Goal: Task Accomplishment & Management: Manage account settings

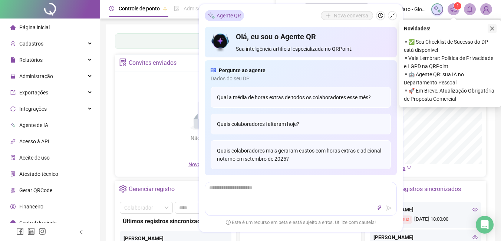
click at [493, 29] on icon "close" at bounding box center [491, 28] width 5 height 5
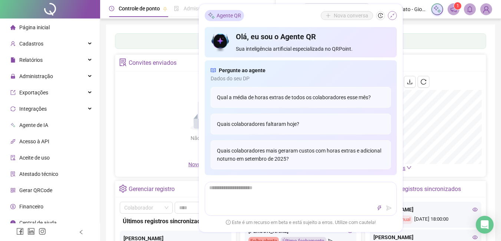
click at [392, 15] on icon "shrink" at bounding box center [392, 15] width 5 height 5
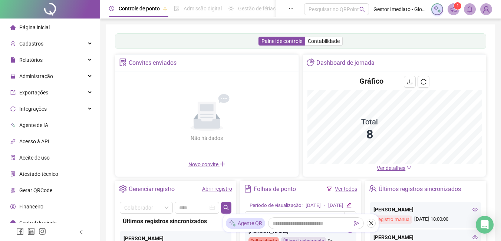
click at [211, 160] on div "Não há dados Não há dados" at bounding box center [207, 118] width 174 height 84
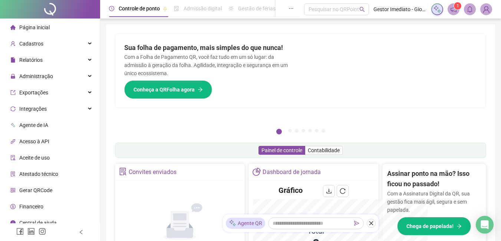
drag, startPoint x: 211, startPoint y: 193, endPoint x: 206, endPoint y: 189, distance: 6.0
click at [208, 191] on div "Não há dados Não há dados" at bounding box center [180, 227] width 120 height 84
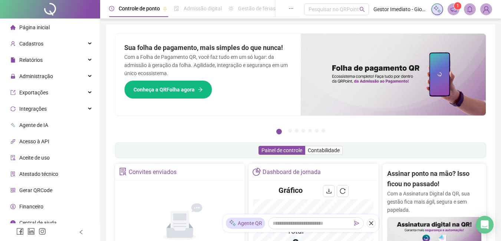
scroll to position [111, 0]
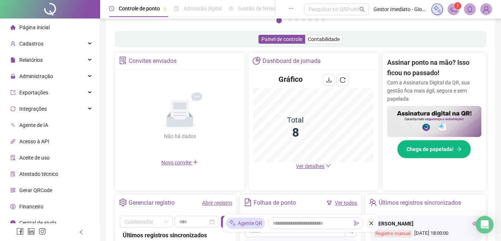
click at [213, 202] on link "Abrir registro" at bounding box center [217, 203] width 30 height 6
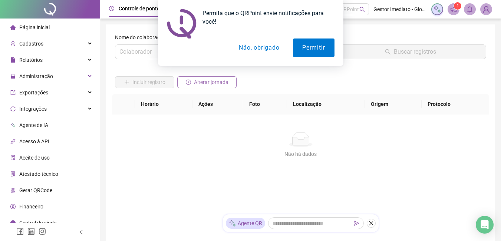
click at [214, 85] on span "Alterar jornada" at bounding box center [211, 82] width 34 height 8
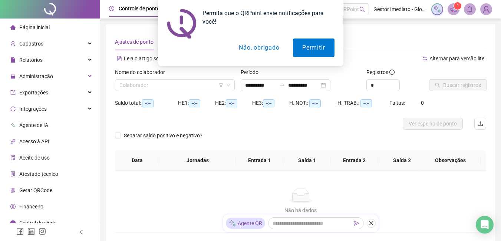
type input "**********"
click at [266, 48] on button "Não, obrigado" at bounding box center [258, 48] width 59 height 19
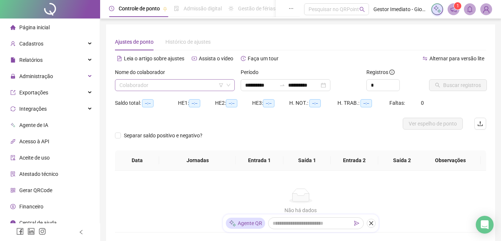
click at [214, 89] on input "search" at bounding box center [171, 85] width 104 height 11
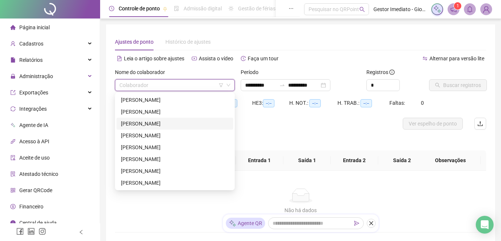
click at [155, 125] on div "[PERSON_NAME]" at bounding box center [175, 124] width 108 height 8
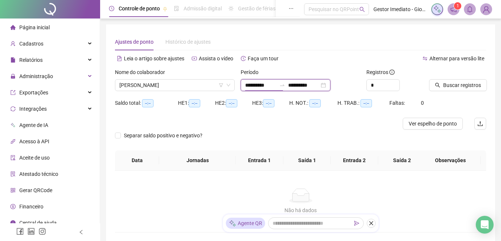
click at [276, 86] on input "**********" at bounding box center [260, 85] width 31 height 8
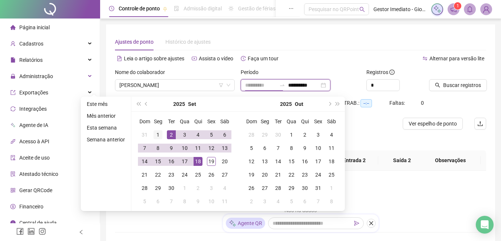
type input "**********"
click at [160, 136] on div "1" at bounding box center [157, 134] width 9 height 9
type input "**********"
click at [211, 163] on div "19" at bounding box center [211, 161] width 9 height 9
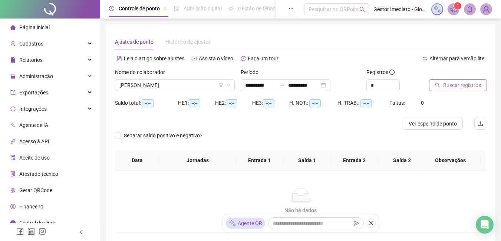
click at [463, 87] on span "Buscar registros" at bounding box center [462, 85] width 38 height 8
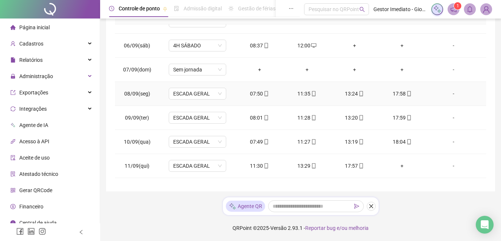
scroll to position [148, 0]
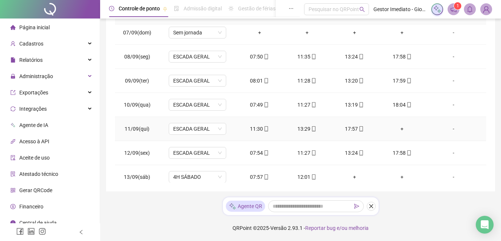
click at [400, 128] on div "+" at bounding box center [402, 129] width 36 height 8
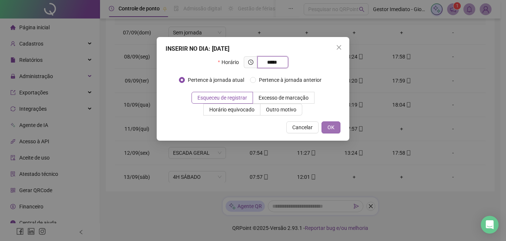
type input "*****"
click at [332, 129] on span "OK" at bounding box center [331, 127] width 7 height 8
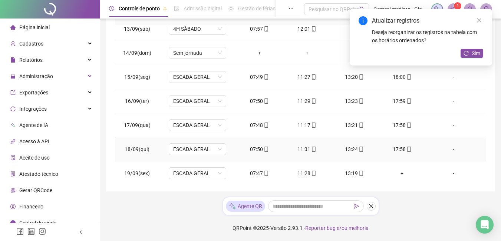
scroll to position [299, 0]
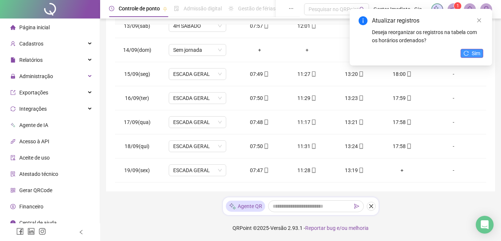
click at [474, 57] on span "Sim" at bounding box center [475, 53] width 9 height 8
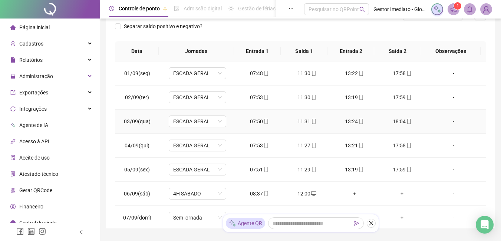
scroll to position [0, 0]
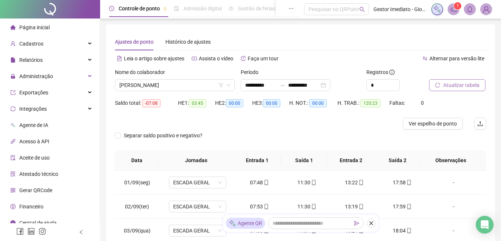
click at [454, 86] on span "Atualizar tabela" at bounding box center [461, 85] width 36 height 8
click at [38, 28] on span "Página inicial" at bounding box center [34, 27] width 30 height 6
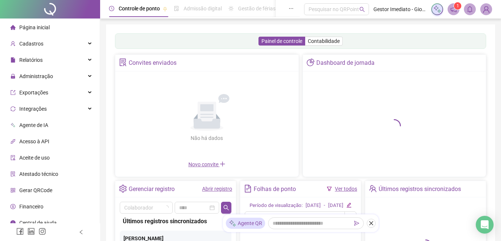
click at [225, 190] on link "Abrir registro" at bounding box center [217, 189] width 30 height 6
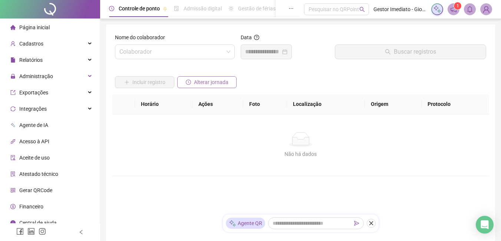
click at [222, 82] on span "Alterar jornada" at bounding box center [211, 82] width 34 height 8
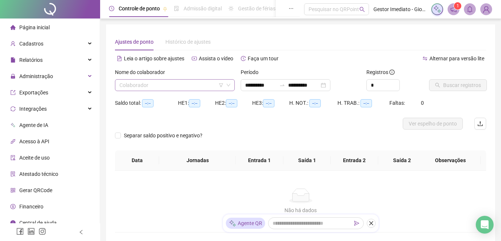
click at [205, 86] on input "search" at bounding box center [171, 85] width 104 height 11
click at [193, 86] on input "search" at bounding box center [171, 85] width 104 height 11
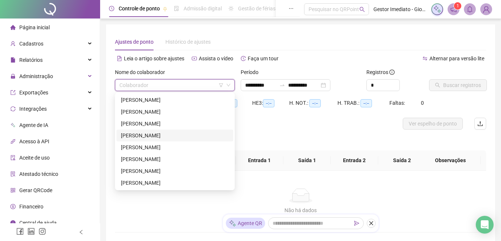
drag, startPoint x: 166, startPoint y: 134, endPoint x: 215, endPoint y: 116, distance: 51.9
click at [169, 133] on div "[PERSON_NAME]" at bounding box center [175, 136] width 108 height 8
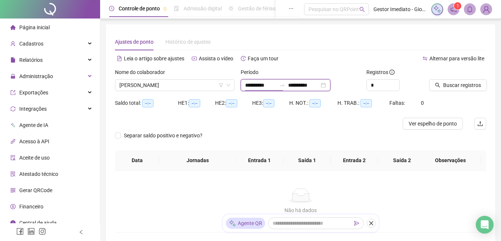
click at [276, 82] on input "**********" at bounding box center [260, 85] width 31 height 8
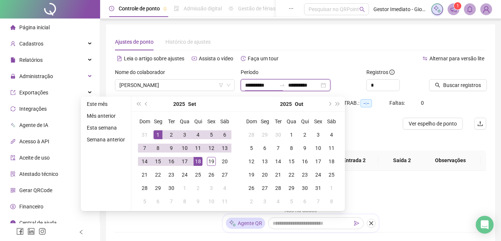
click at [319, 86] on input "**********" at bounding box center [303, 85] width 31 height 8
type input "**********"
click at [211, 160] on div "19" at bounding box center [211, 161] width 9 height 9
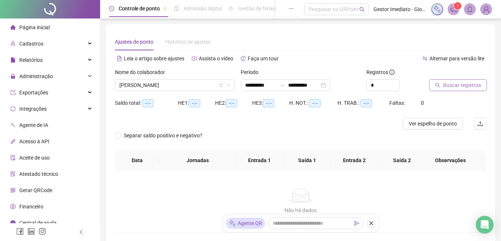
click at [467, 87] on span "Buscar registros" at bounding box center [462, 85] width 38 height 8
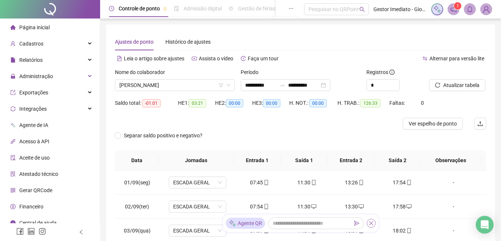
click at [373, 226] on icon "close" at bounding box center [370, 223] width 5 height 5
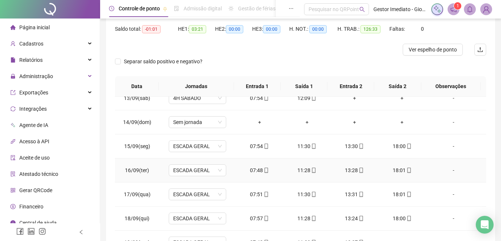
scroll to position [129, 0]
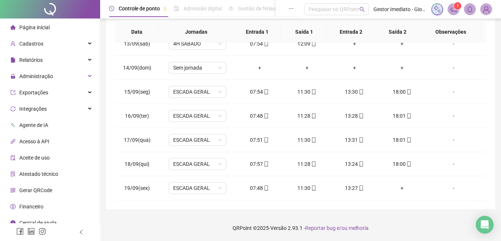
click at [45, 30] on span "Página inicial" at bounding box center [34, 27] width 30 height 6
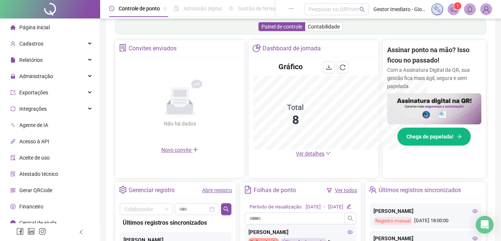
scroll to position [129, 0]
